Goal: Navigation & Orientation: Go to known website

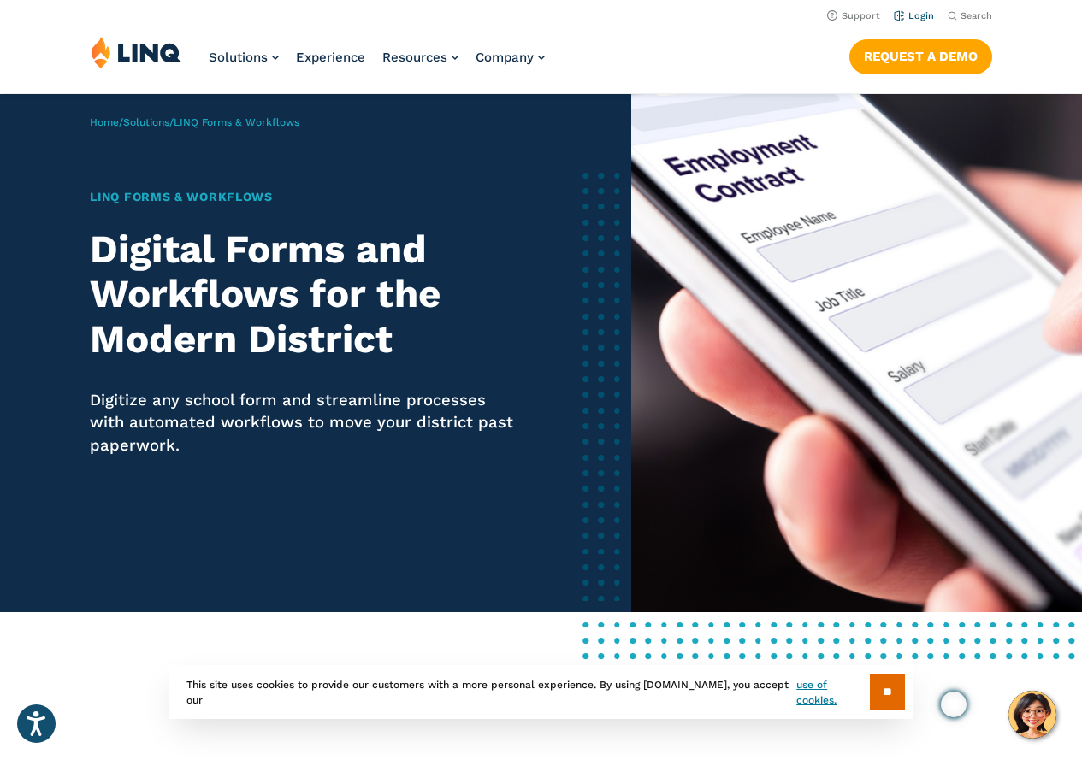
click at [931, 20] on link "Login" at bounding box center [914, 15] width 40 height 11
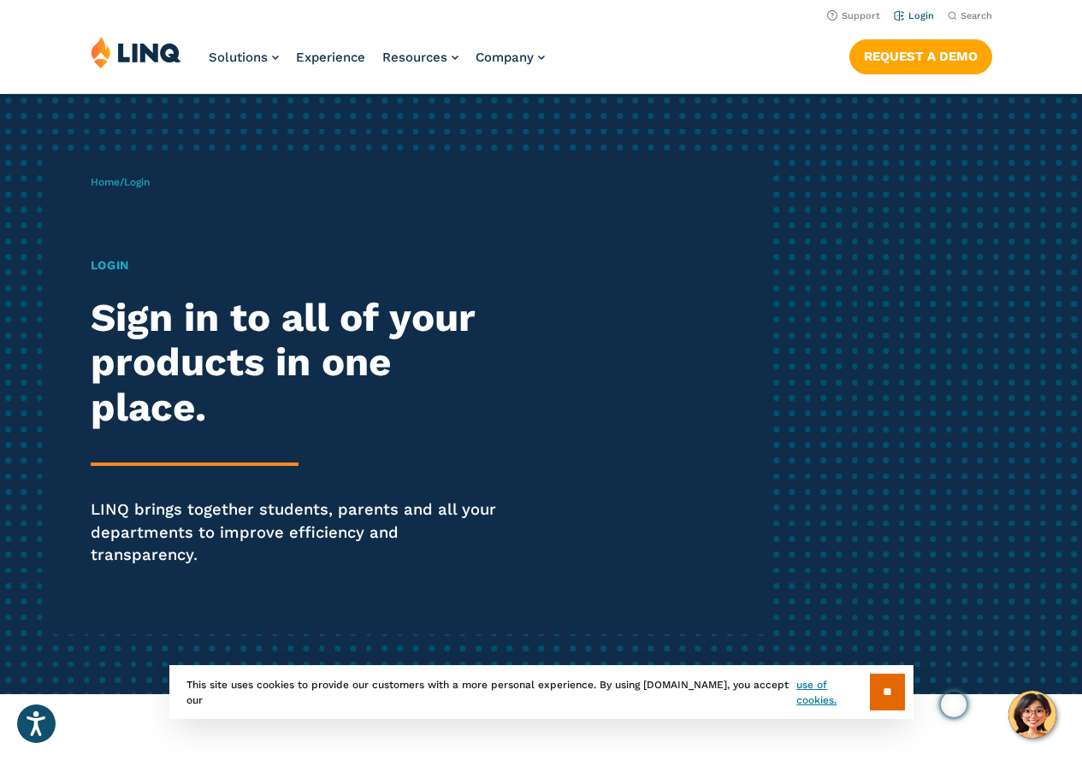
click at [922, 15] on link "Login" at bounding box center [914, 15] width 40 height 11
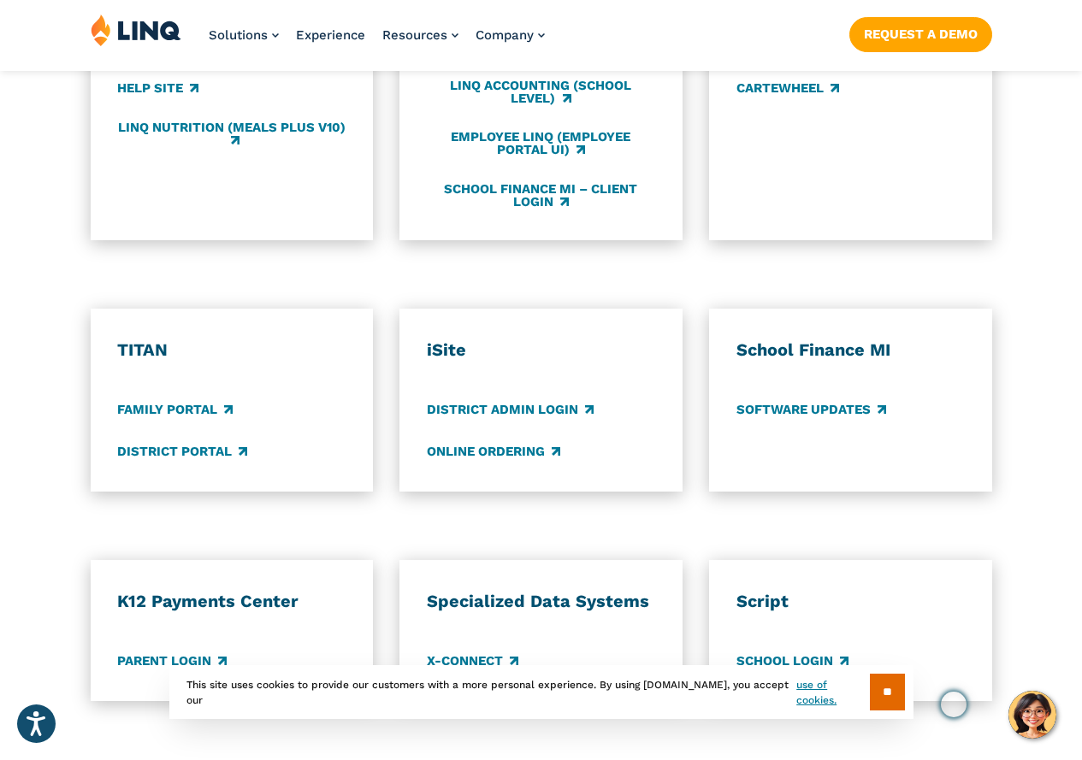
scroll to position [1198, 0]
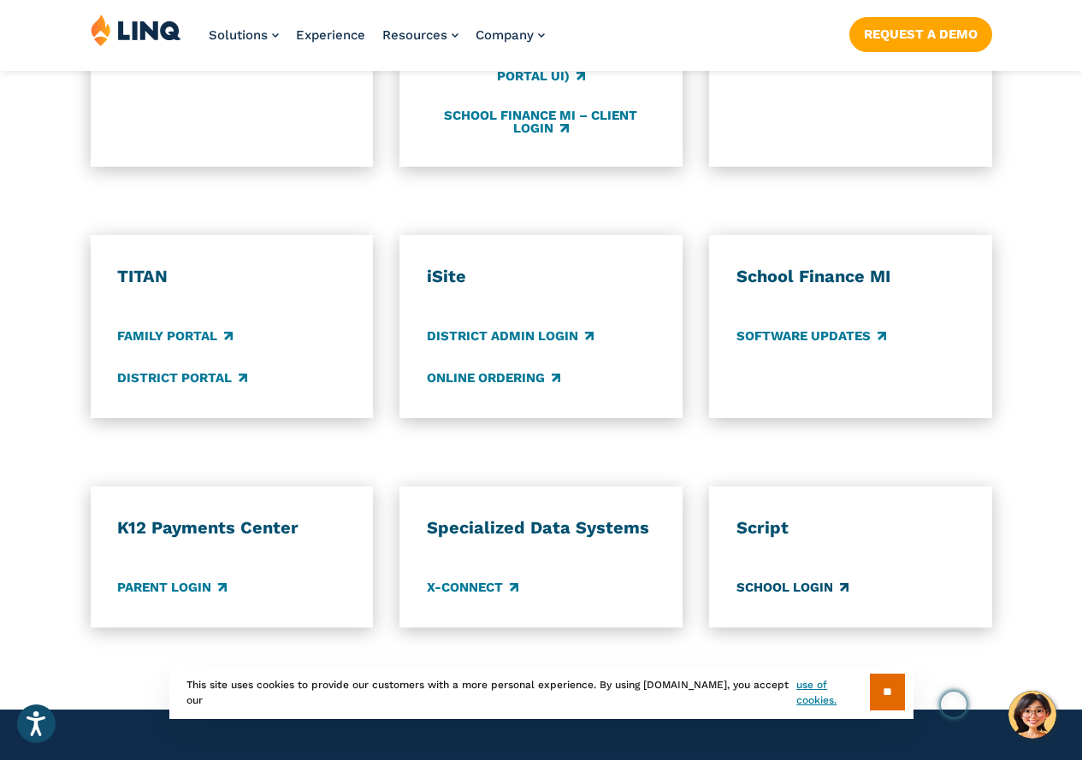
click at [805, 578] on link "School Login" at bounding box center [792, 587] width 112 height 19
